Goal: Task Accomplishment & Management: Use online tool/utility

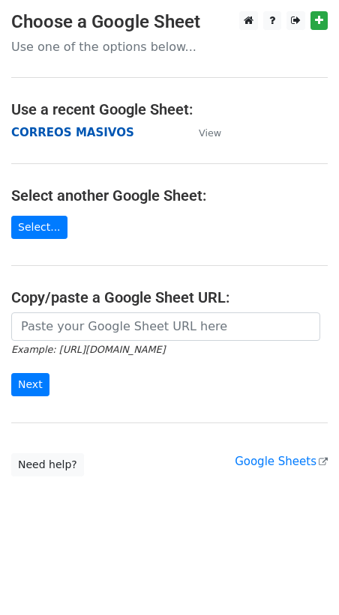
click at [22, 141] on main "Choose a Google Sheet Use one of the options below... Use a recent Google Sheet…" at bounding box center [169, 243] width 339 height 465
click at [28, 127] on strong "CORREOS MASIVOS" at bounding box center [72, 132] width 123 height 13
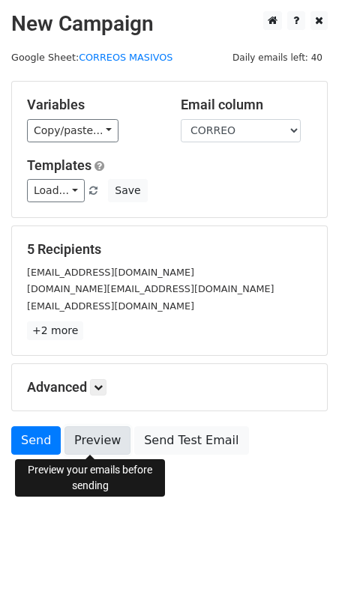
click at [83, 444] on link "Preview" at bounding box center [97, 440] width 66 height 28
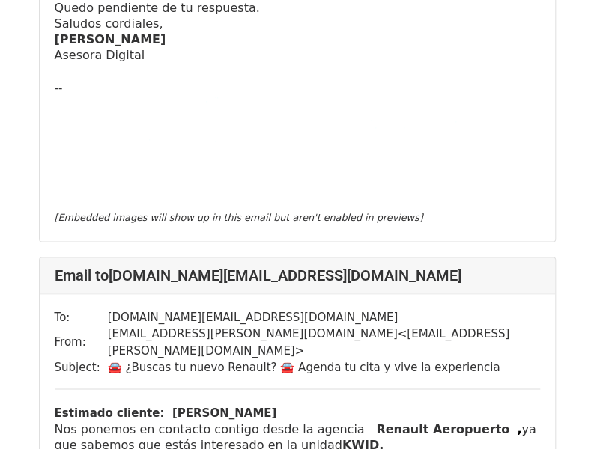
scroll to position [974, 0]
